Goal: Find specific page/section: Find specific page/section

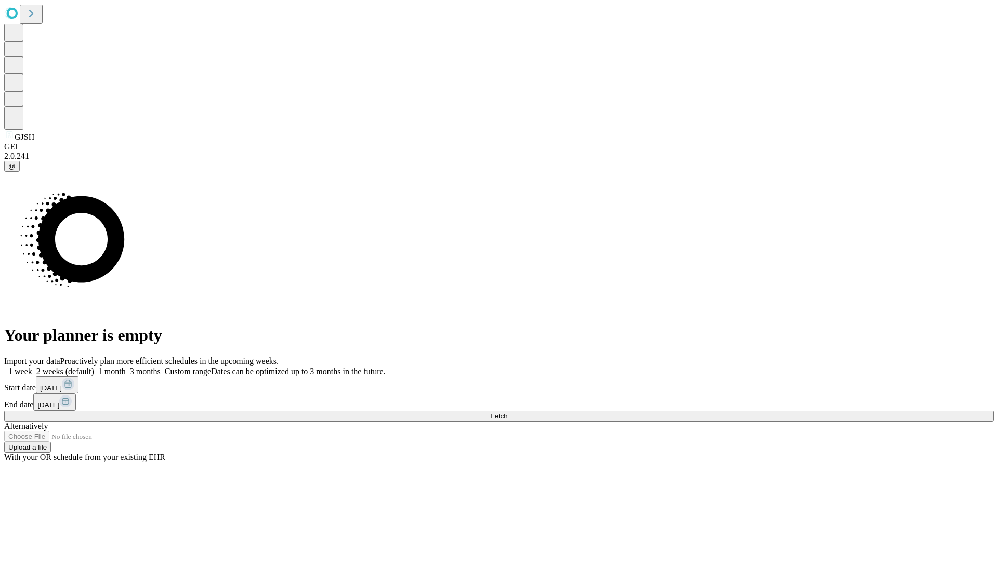
click at [508, 412] on span "Fetch" at bounding box center [498, 416] width 17 height 8
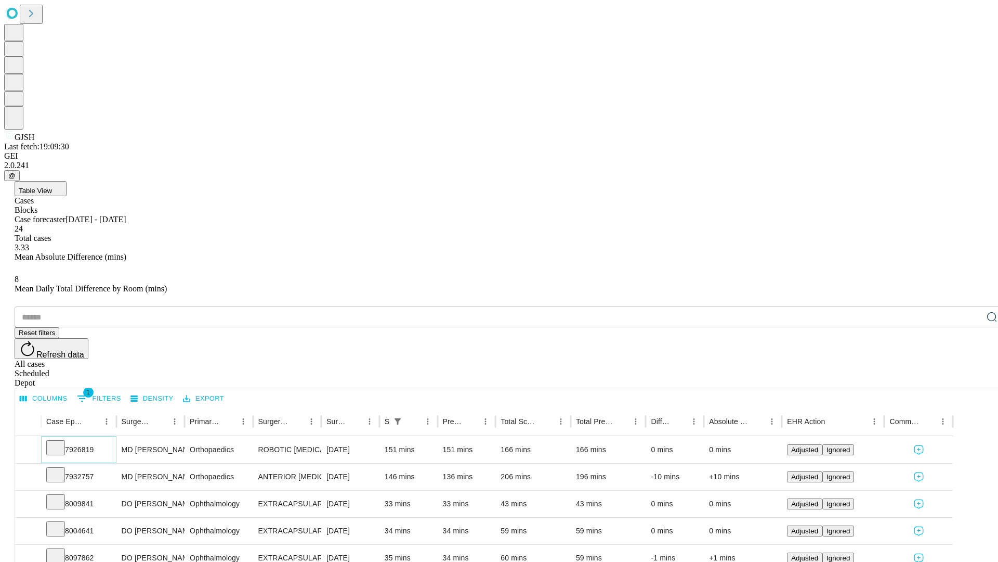
click at [61, 441] on icon at bounding box center [55, 446] width 10 height 10
